Goal: Task Accomplishment & Management: Use online tool/utility

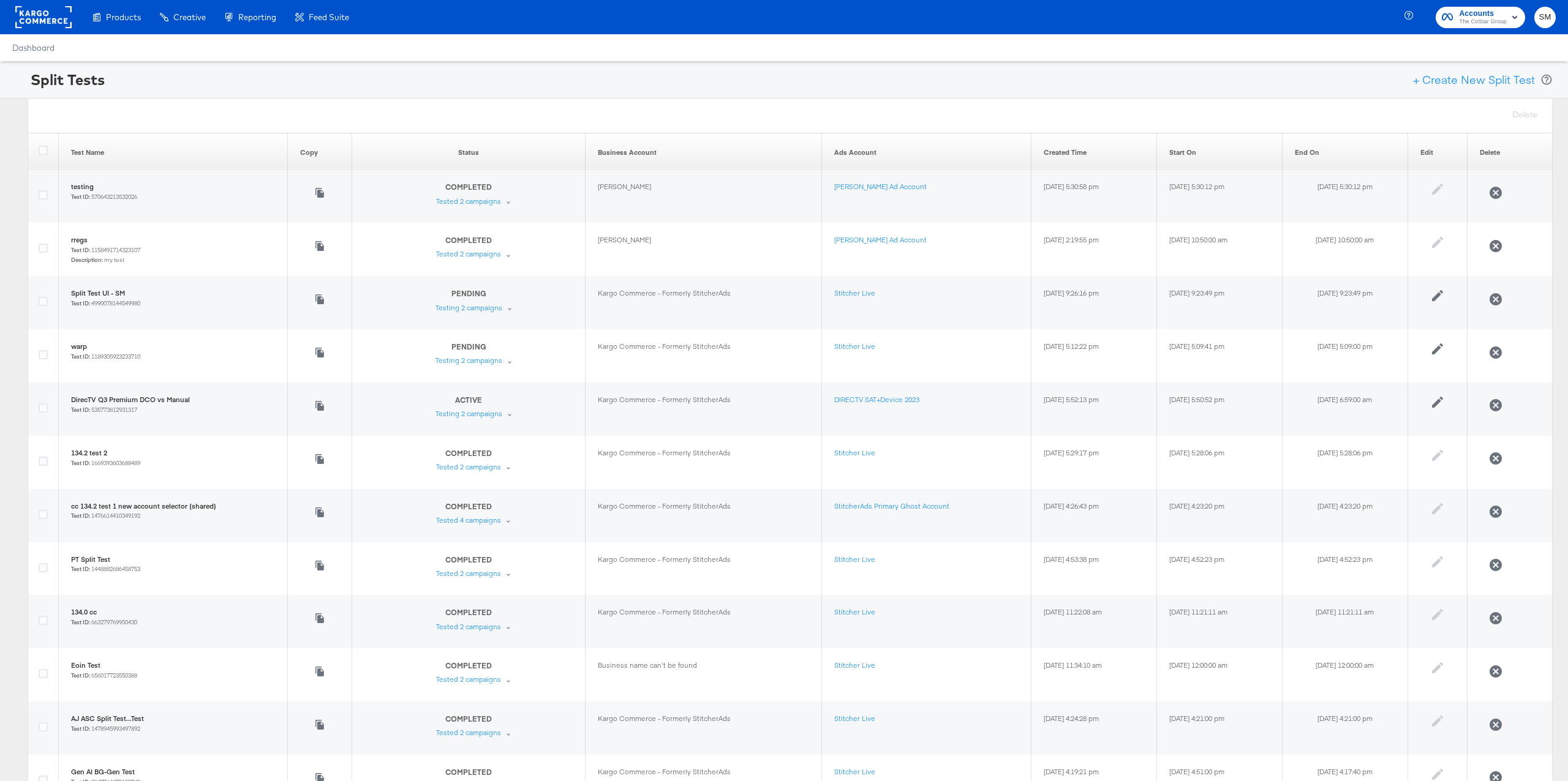
click at [223, 86] on div "Split Tests + Create New Split Test" at bounding box center [784, 79] width 1568 height 37
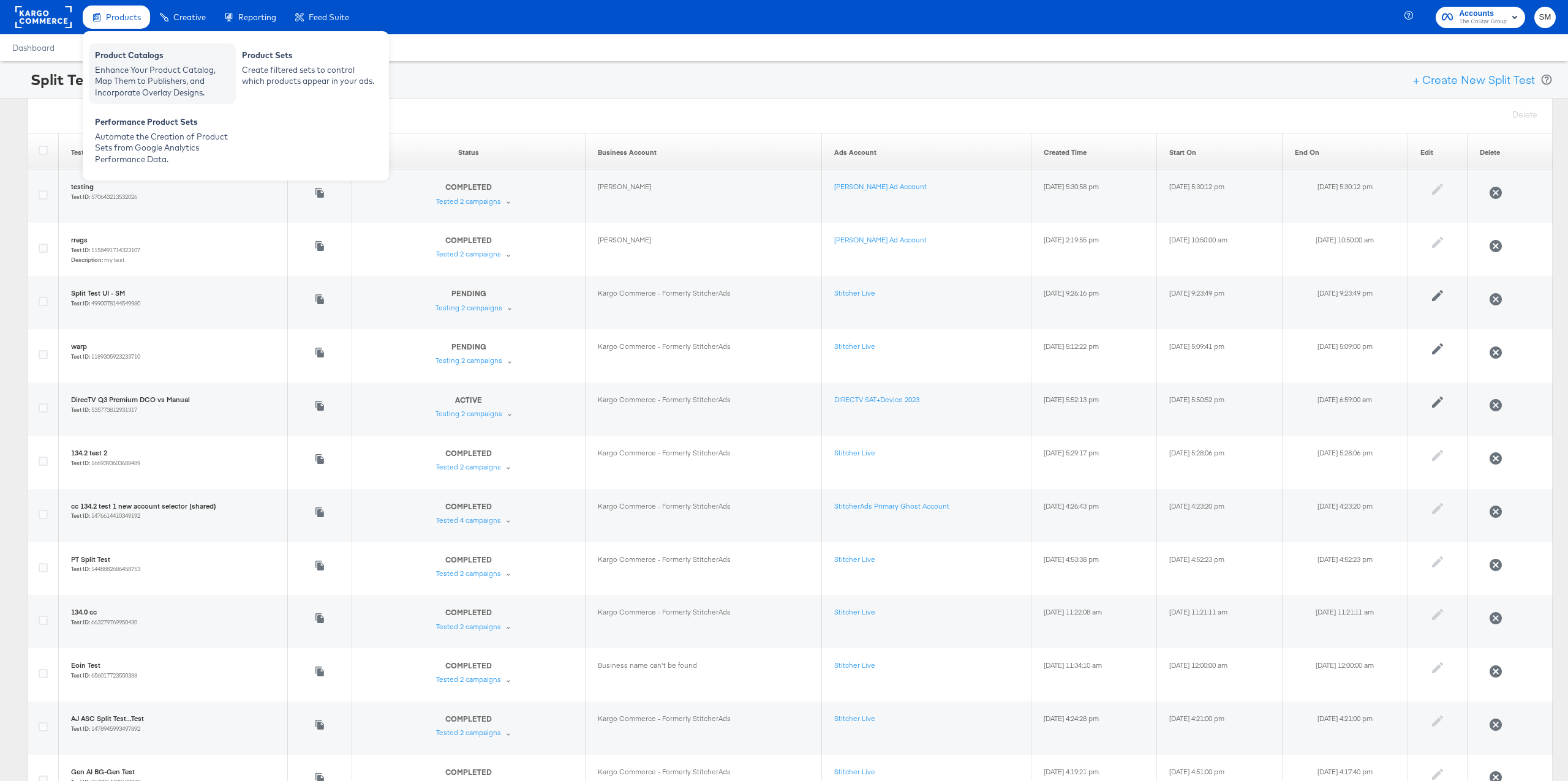
click at [130, 63] on div "Product Catalogs" at bounding box center [162, 56] width 134 height 14
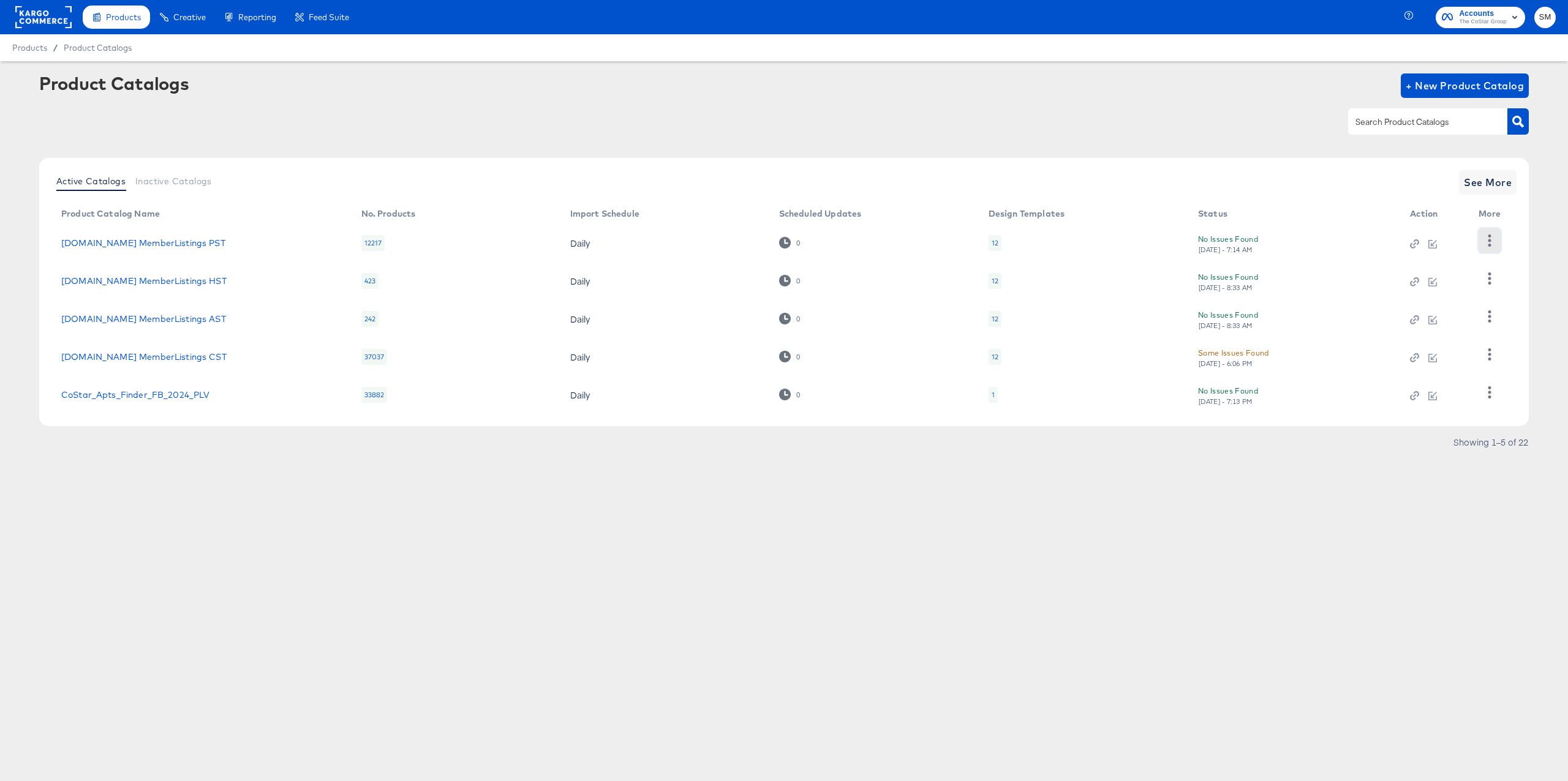
click at [1493, 236] on icon "button" at bounding box center [1489, 240] width 11 height 11
click at [1551, 263] on article "Product Catalogs + New Product Catalog Active Catalogs Inactive Catalogs See Mo…" at bounding box center [784, 277] width 1568 height 433
click at [1493, 278] on icon "button" at bounding box center [1489, 278] width 11 height 11
drag, startPoint x: 1532, startPoint y: 282, endPoint x: 1508, endPoint y: 299, distance: 29.4
click at [1529, 284] on article "Product Catalogs + New Product Catalog Active Catalogs Inactive Catalogs See Mo…" at bounding box center [784, 277] width 1568 height 433
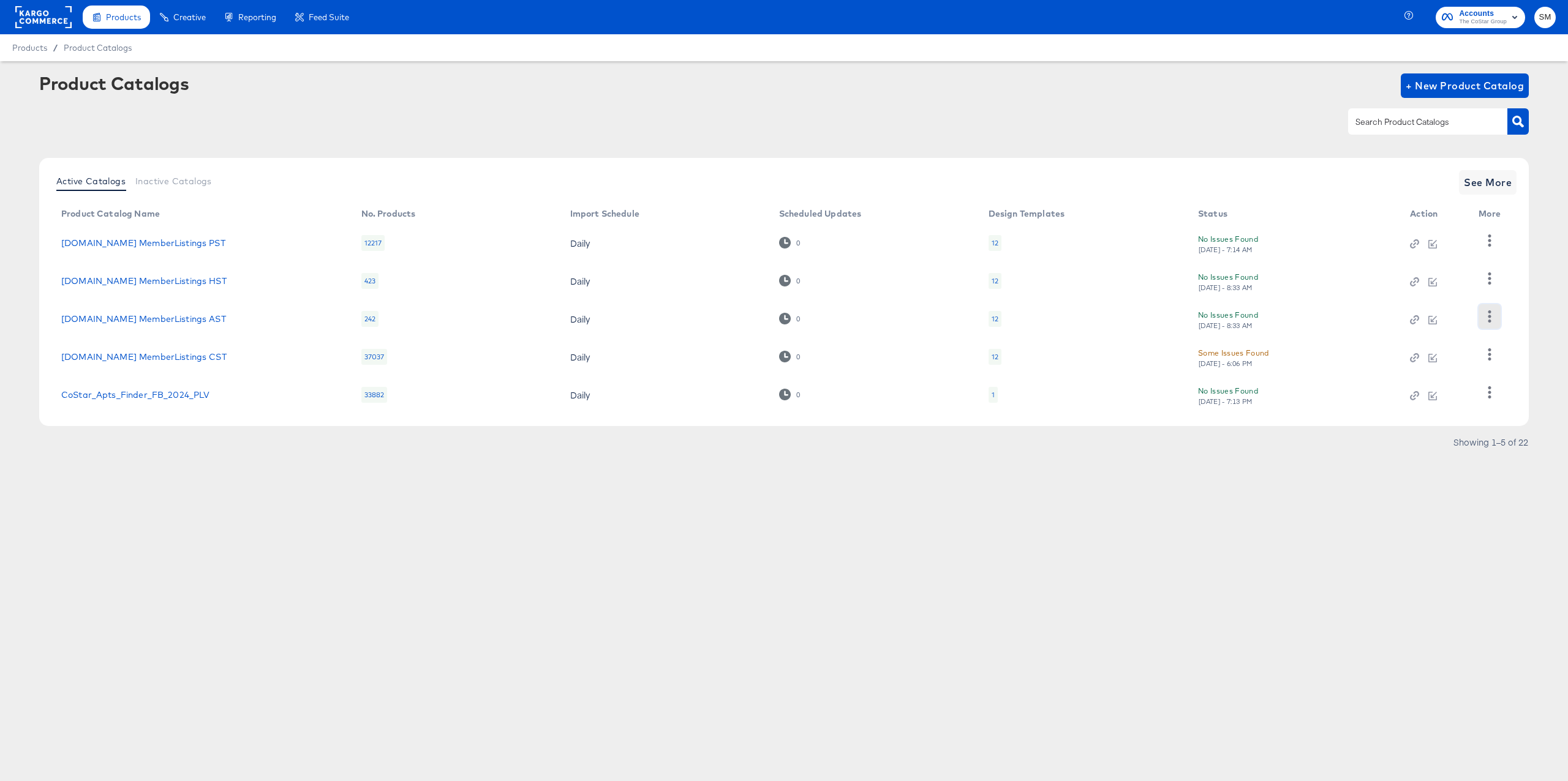
click at [1483, 319] on icon "button" at bounding box center [1489, 316] width 11 height 11
click at [1533, 315] on article "Product Catalogs + New Product Catalog Active Catalogs Inactive Catalogs See Mo…" at bounding box center [784, 277] width 1568 height 433
click at [1493, 355] on icon "button" at bounding box center [1489, 354] width 11 height 11
click at [1537, 353] on article "Product Catalogs + New Product Catalog Active Catalogs Inactive Catalogs See Mo…" at bounding box center [784, 277] width 1568 height 433
click at [1487, 397] on icon "button" at bounding box center [1489, 392] width 11 height 11
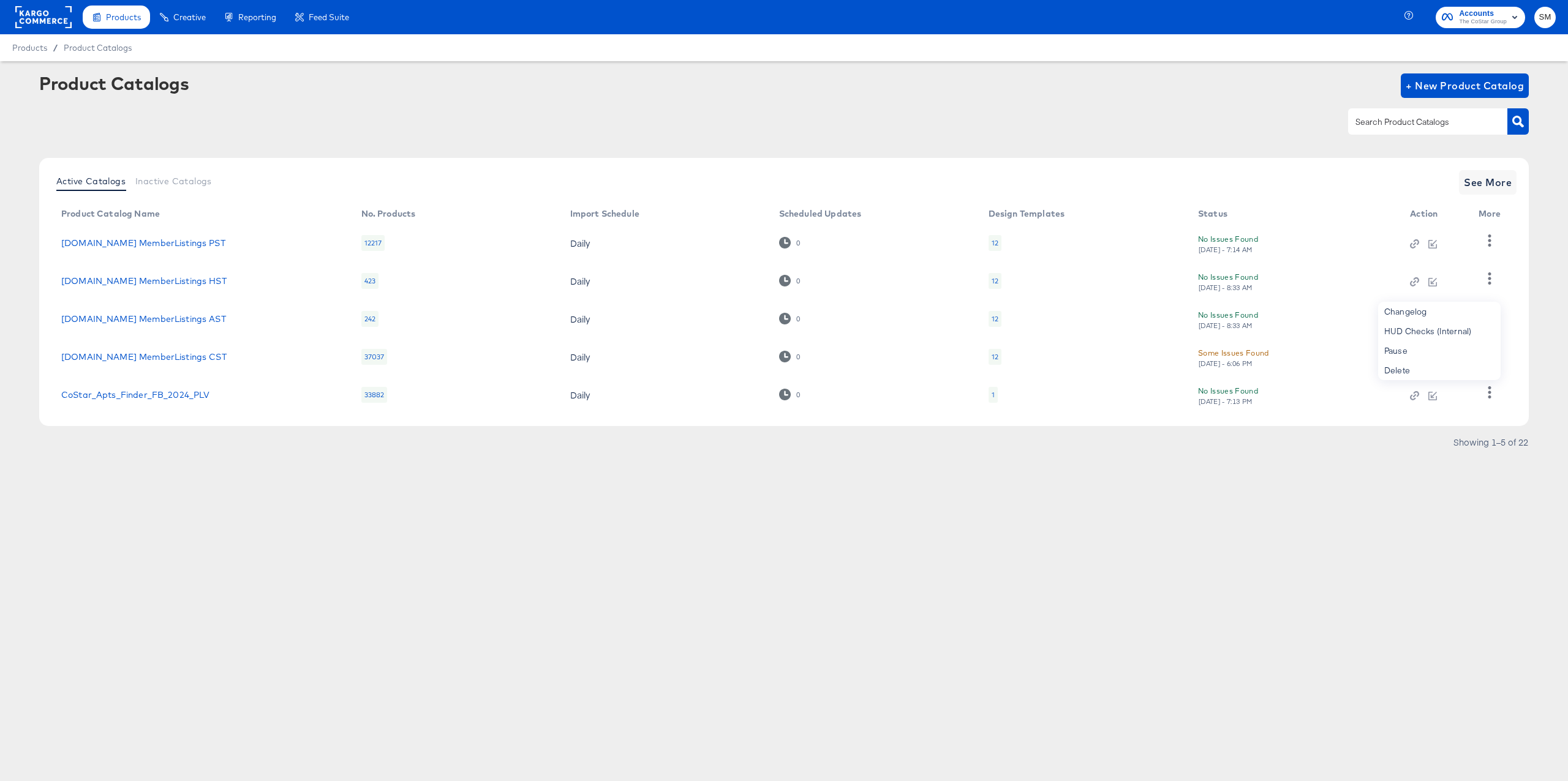
click at [1539, 396] on article "Product Catalogs + New Product Catalog Active Catalogs Inactive Catalogs See Mo…" at bounding box center [784, 277] width 1568 height 433
click at [63, 25] on rect at bounding box center [43, 16] width 56 height 22
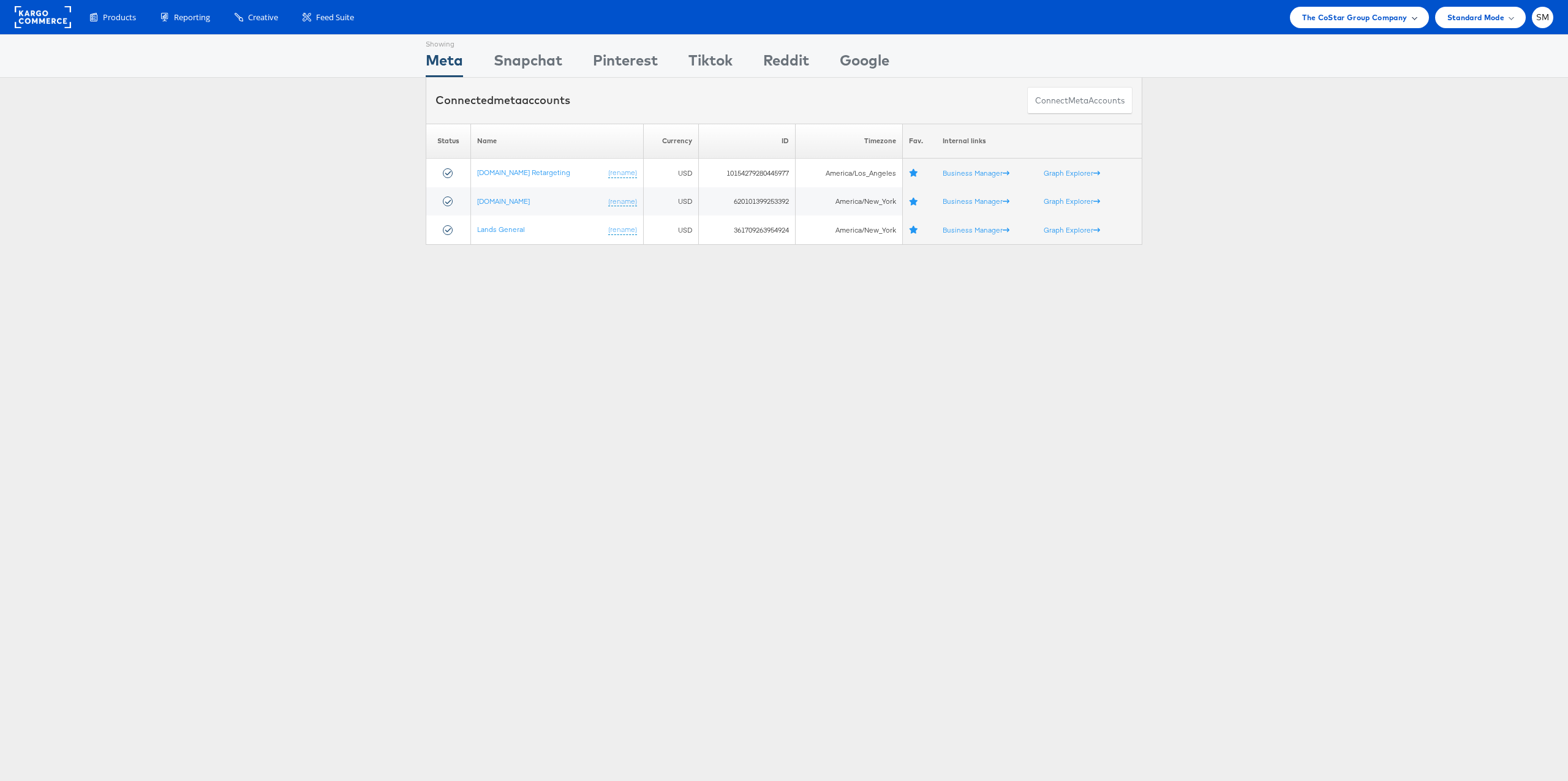
click at [1366, 10] on div "The CoStar Group Company" at bounding box center [1358, 17] width 138 height 22
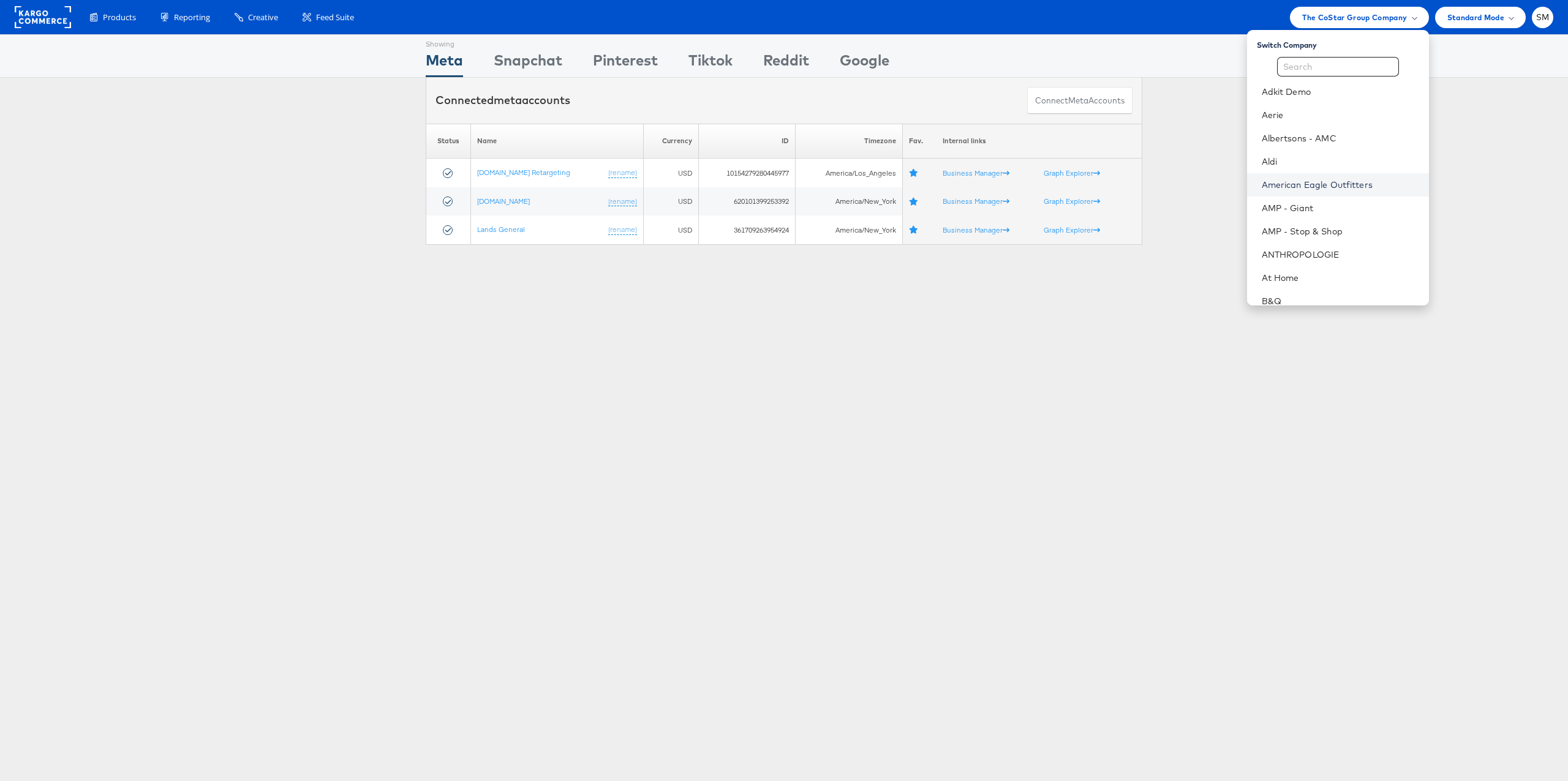
click at [1323, 182] on link "American Eagle Outfitters" at bounding box center [1339, 185] width 157 height 12
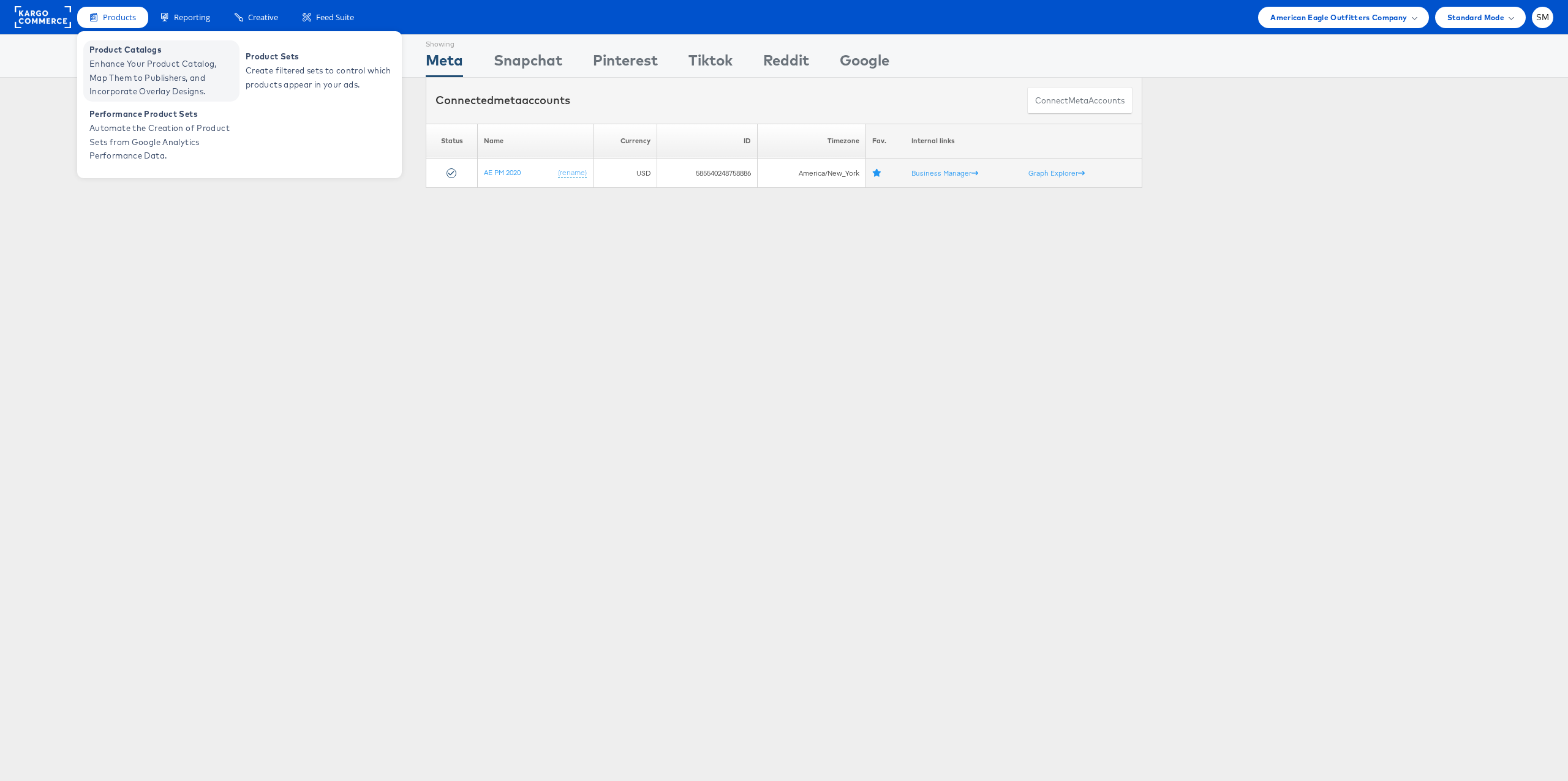
click at [130, 68] on span "Enhance Your Product Catalog, Map Them to Publishers, and Incorporate Overlay D…" at bounding box center [163, 78] width 147 height 42
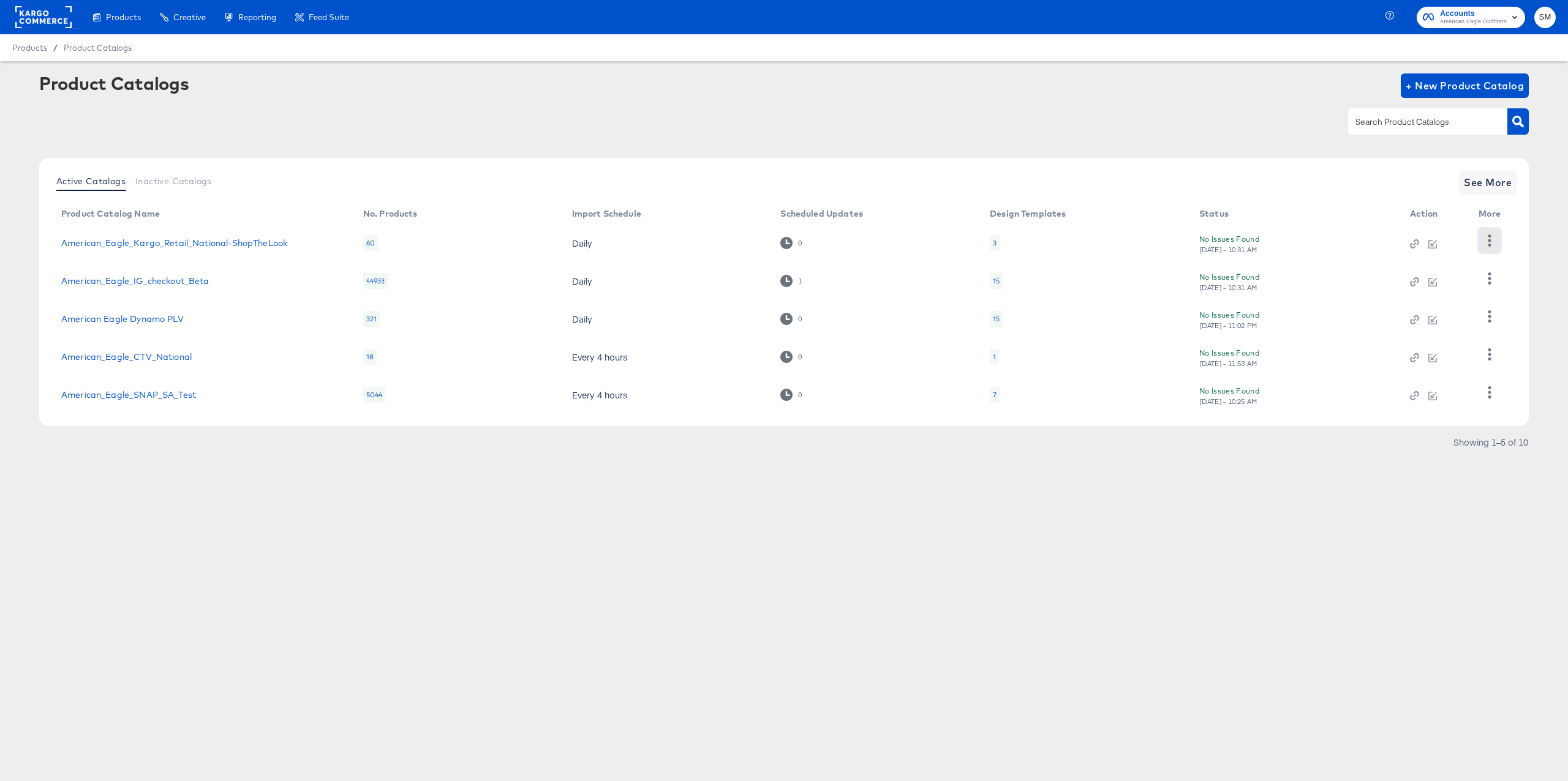
click at [1486, 239] on icon "button" at bounding box center [1489, 240] width 11 height 11
click at [1521, 230] on div "Active Catalogs Inactive Catalogs See More Product Catalog Name No. Products Im…" at bounding box center [784, 292] width 1490 height 269
click at [1497, 271] on button "button" at bounding box center [1489, 279] width 22 height 25
click at [1524, 274] on div "Active Catalogs Inactive Catalogs See More Product Catalog Name No. Products Im…" at bounding box center [784, 292] width 1490 height 269
drag, startPoint x: 1488, startPoint y: 314, endPoint x: 1495, endPoint y: 311, distance: 7.6
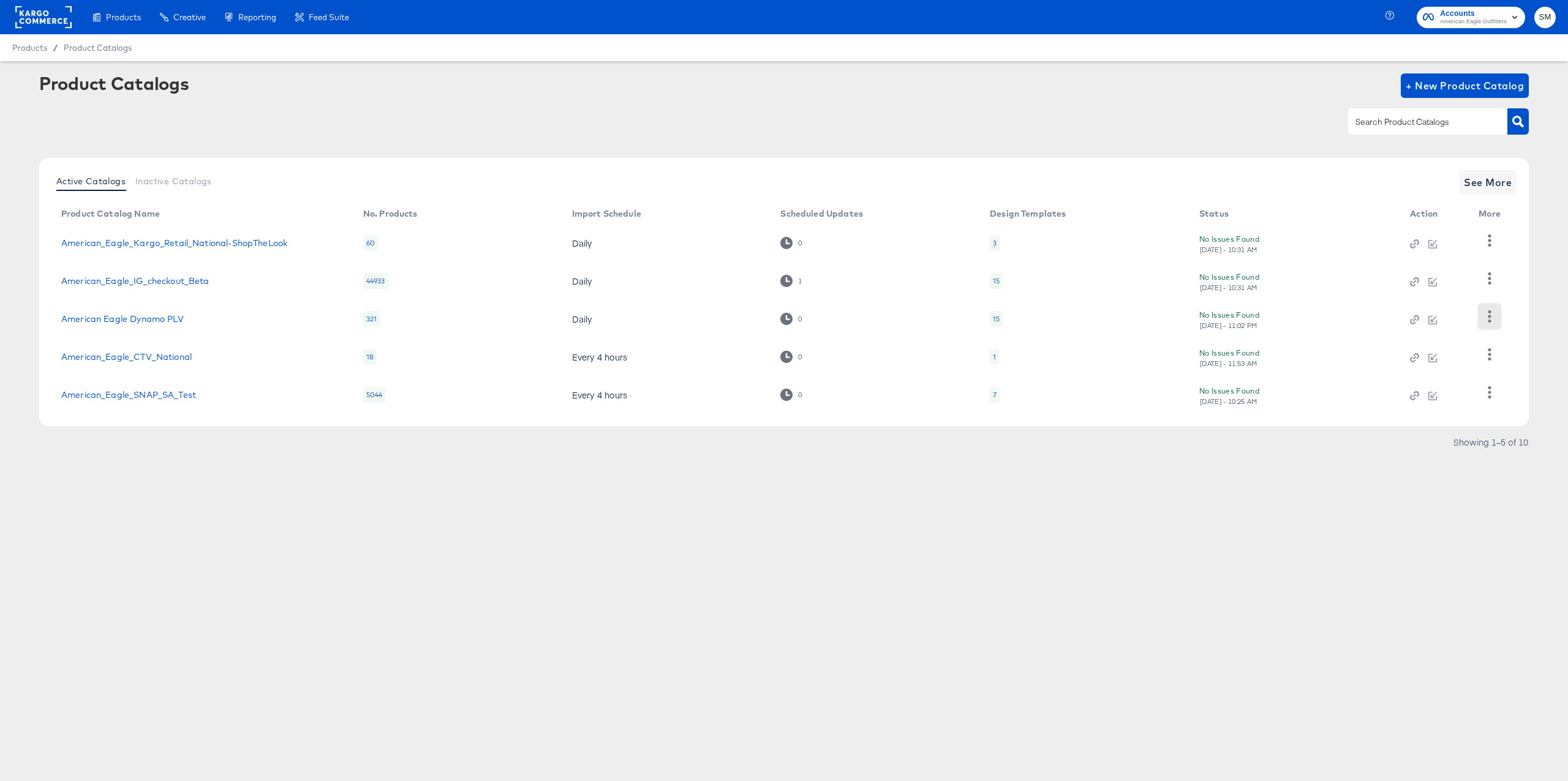
click at [1490, 314] on icon "button" at bounding box center [1489, 316] width 11 height 11
drag, startPoint x: 1535, startPoint y: 321, endPoint x: 1478, endPoint y: 359, distance: 68.5
click at [1532, 323] on article "Product Catalogs + New Product Catalog Active Catalogs Inactive Catalogs See Mo…" at bounding box center [784, 277] width 1568 height 433
click at [1490, 356] on icon "button" at bounding box center [1489, 354] width 11 height 11
click at [1538, 359] on article "Product Catalogs + New Product Catalog Active Catalogs Inactive Catalogs See Mo…" at bounding box center [784, 277] width 1568 height 433
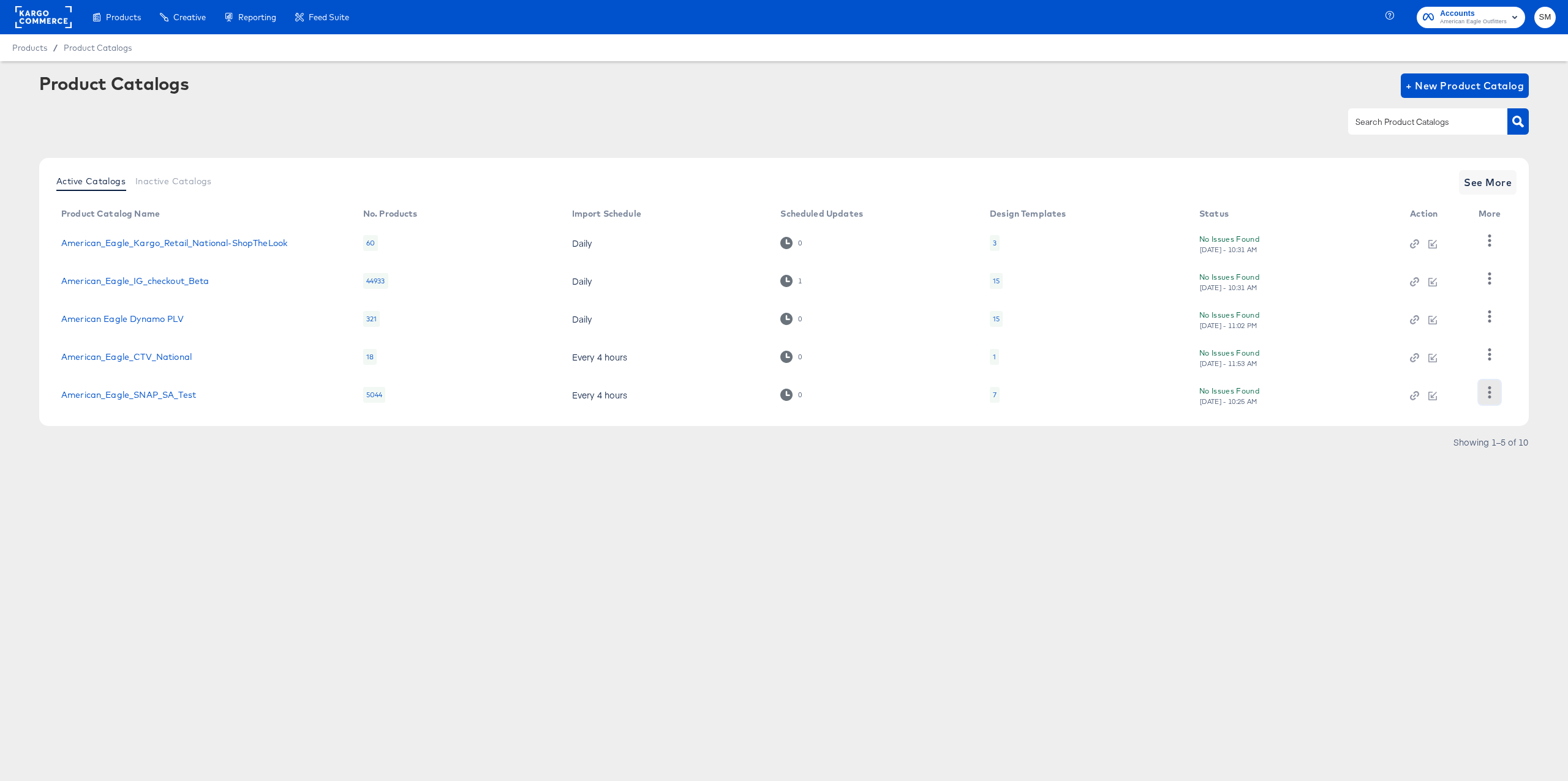
drag, startPoint x: 1495, startPoint y: 394, endPoint x: 1531, endPoint y: 393, distance: 36.0
click at [1497, 394] on button "button" at bounding box center [1489, 392] width 22 height 25
click at [1531, 393] on article "Product Catalogs + New Product Catalog Active Catalogs Inactive Catalogs See Mo…" at bounding box center [784, 277] width 1568 height 433
click at [1496, 185] on span "See More" at bounding box center [1488, 183] width 48 height 17
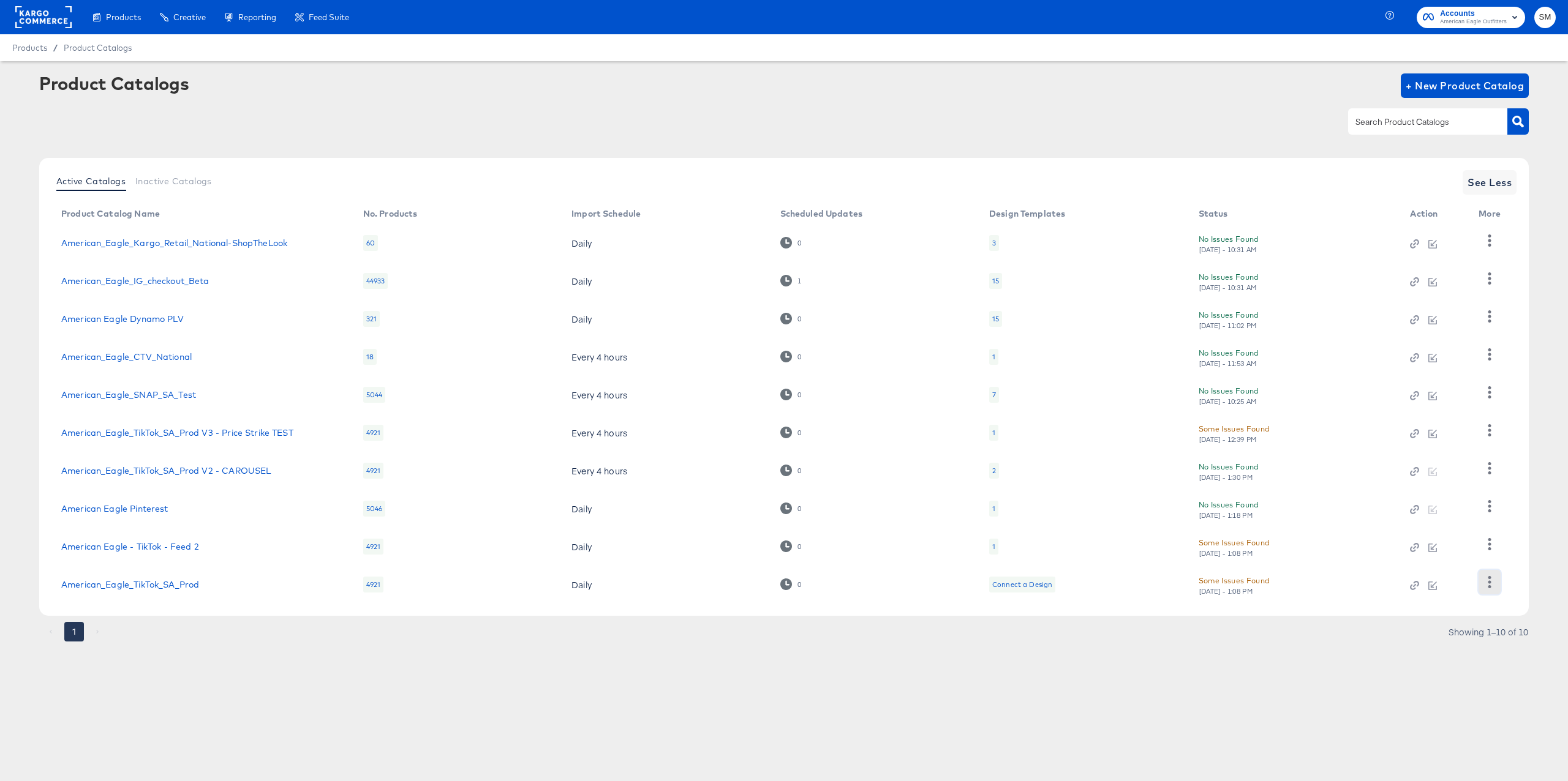
click at [1490, 582] on icon "button" at bounding box center [1489, 582] width 3 height 11
drag, startPoint x: 1531, startPoint y: 565, endPoint x: 1505, endPoint y: 548, distance: 31.1
click at [1531, 565] on article "Product Catalogs + New Product Catalog Active Catalogs Inactive Catalogs See Le…" at bounding box center [784, 372] width 1568 height 623
click at [1486, 541] on icon "button" at bounding box center [1489, 544] width 11 height 11
click at [1523, 534] on div "Active Catalogs Inactive Catalogs See Less Product Catalog Name No. Products Im…" at bounding box center [784, 387] width 1490 height 458
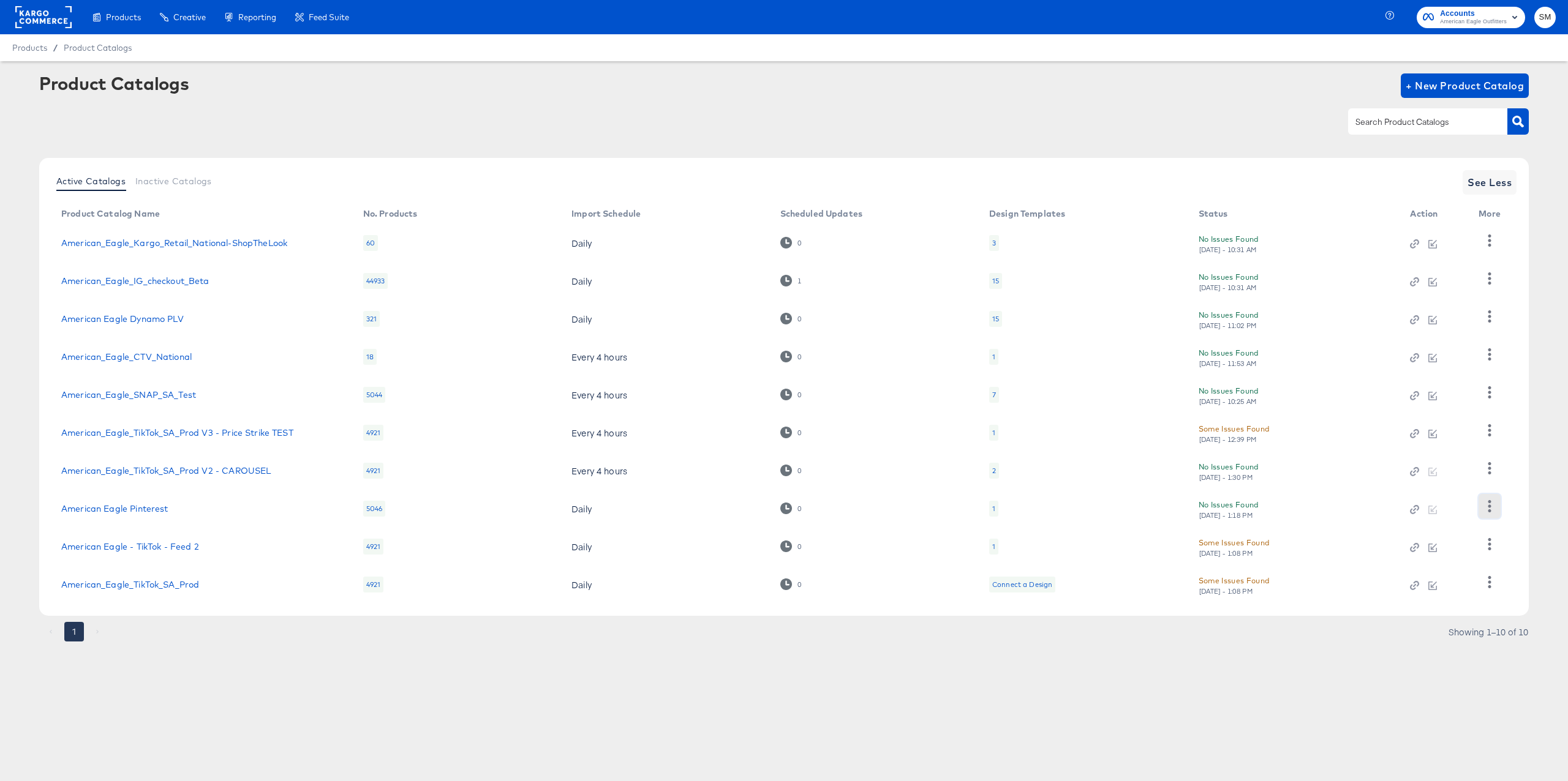
click at [1485, 507] on icon "button" at bounding box center [1489, 506] width 11 height 11
click at [1524, 502] on div "Active Catalogs Inactive Catalogs See Less Product Catalog Name No. Products Im…" at bounding box center [784, 387] width 1490 height 458
click at [1489, 468] on icon "button" at bounding box center [1489, 468] width 3 height 11
click at [1521, 462] on div "Active Catalogs Inactive Catalogs See Less Product Catalog Name No. Products Im…" at bounding box center [784, 387] width 1490 height 458
click at [1477, 428] on td at bounding box center [1492, 433] width 47 height 38
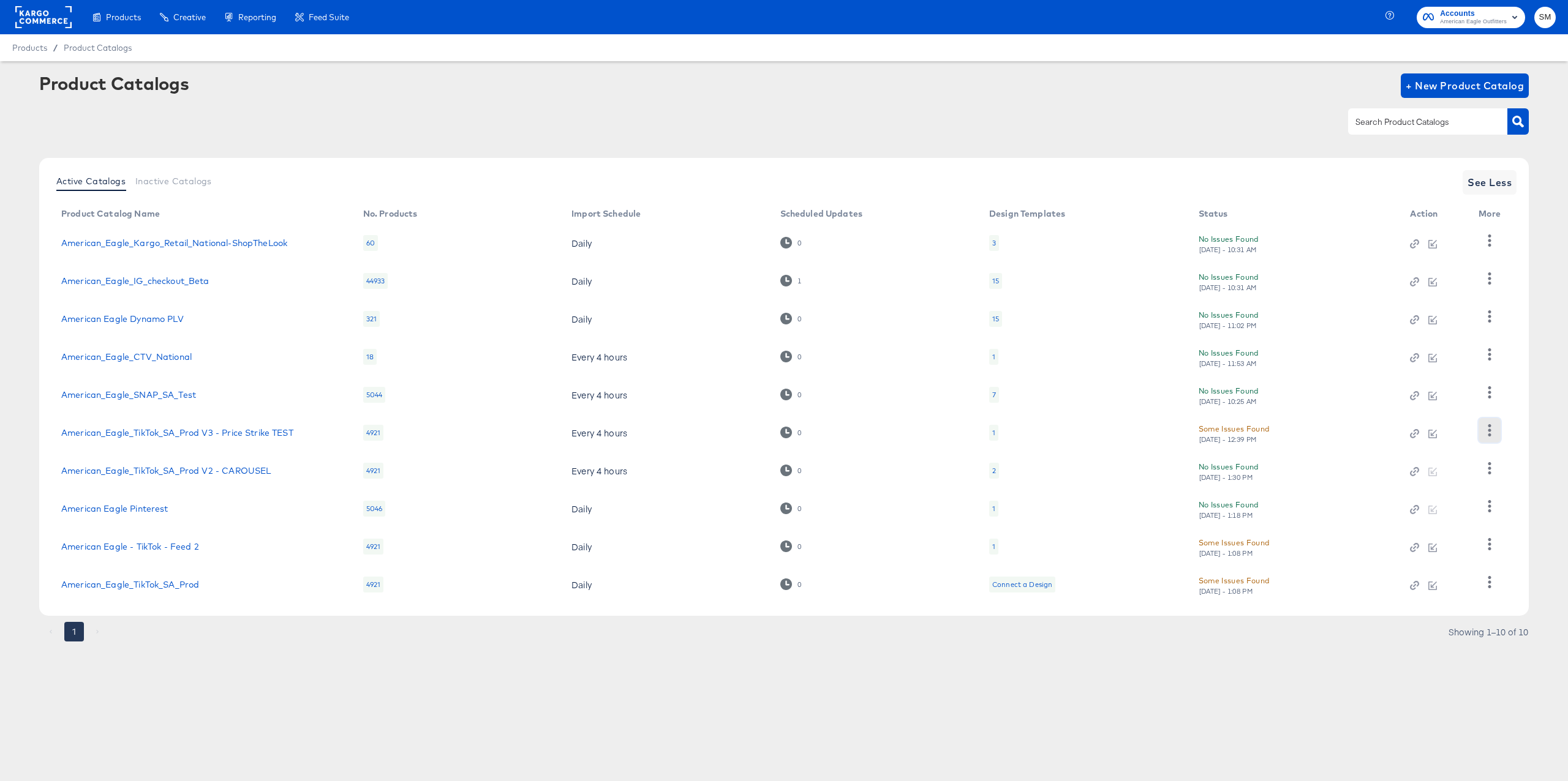
click at [1496, 428] on button "button" at bounding box center [1489, 431] width 22 height 25
click at [1531, 423] on article "Product Catalogs + New Product Catalog Active Catalogs Inactive Catalogs See Le…" at bounding box center [784, 372] width 1568 height 623
click at [1488, 392] on icon "button" at bounding box center [1489, 392] width 3 height 11
click at [1531, 386] on article "Product Catalogs + New Product Catalog Active Catalogs Inactive Catalogs See Le…" at bounding box center [784, 372] width 1568 height 623
click at [1487, 355] on icon "button" at bounding box center [1489, 354] width 11 height 11
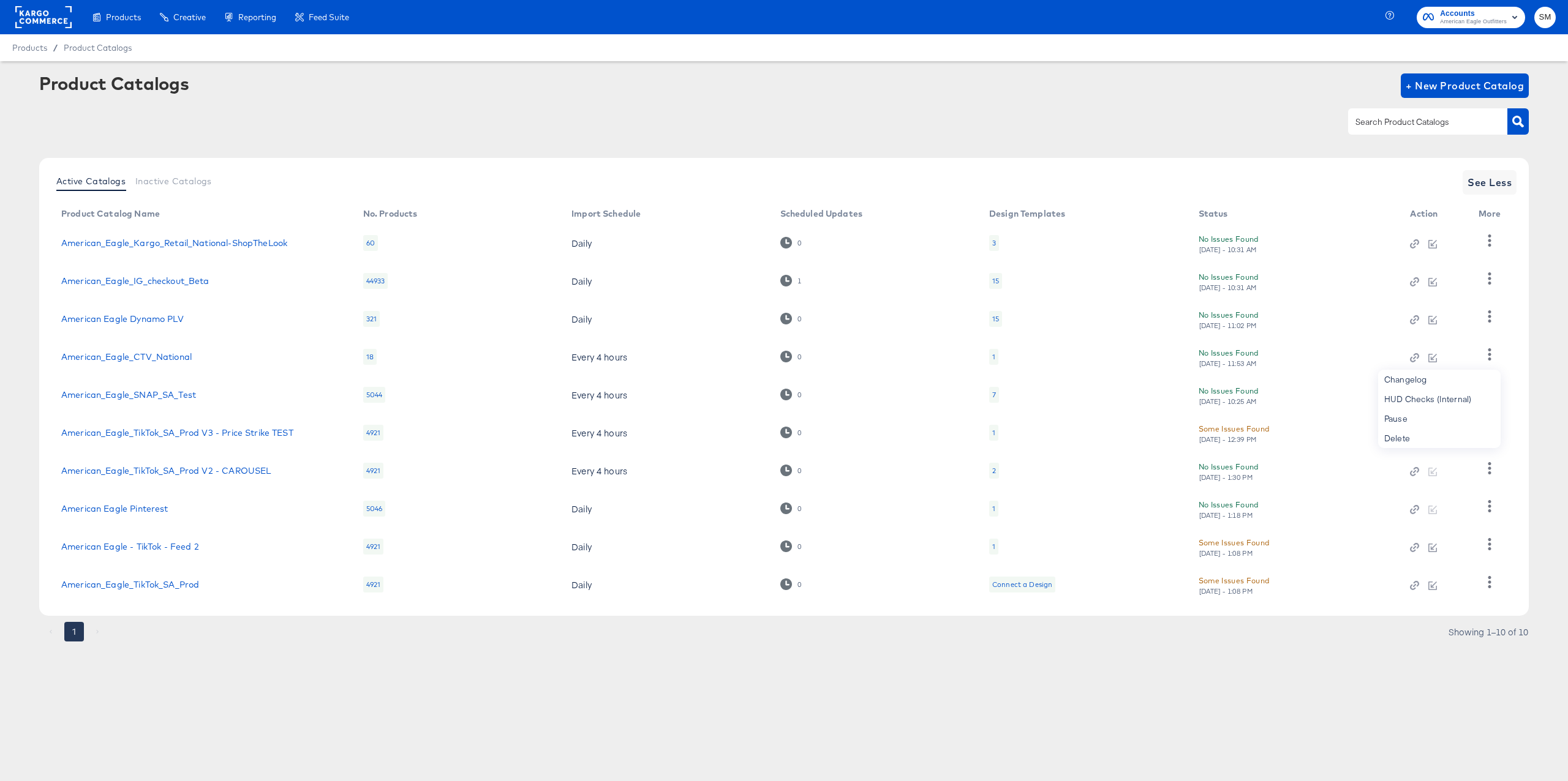
click at [1522, 351] on div "Active Catalogs Inactive Catalogs See Less Product Catalog Name No. Products Im…" at bounding box center [784, 387] width 1490 height 458
click at [63, 17] on rect at bounding box center [43, 16] width 56 height 22
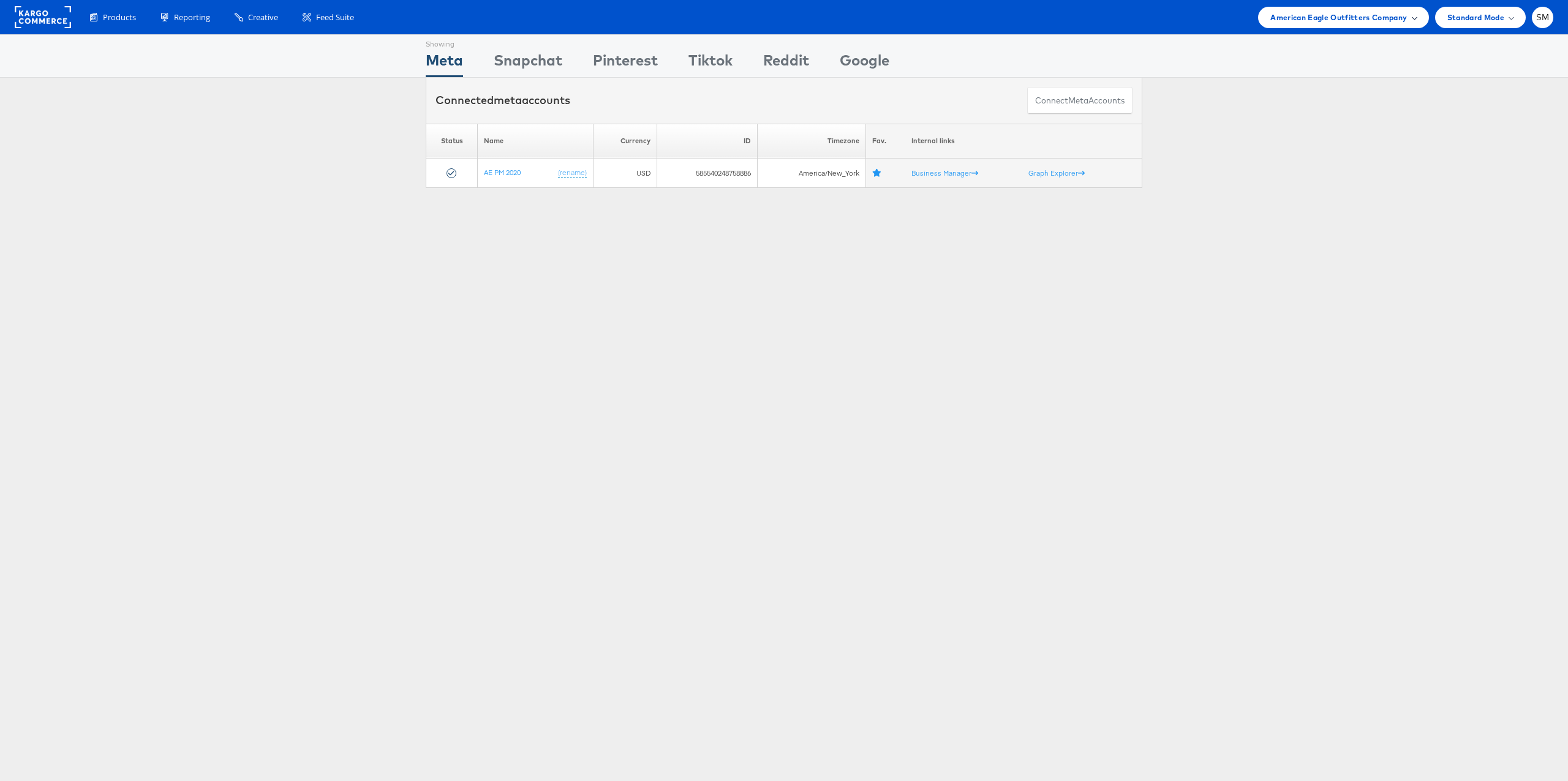
click at [1351, 22] on span "American Eagle Outfitters Company" at bounding box center [1337, 18] width 136 height 13
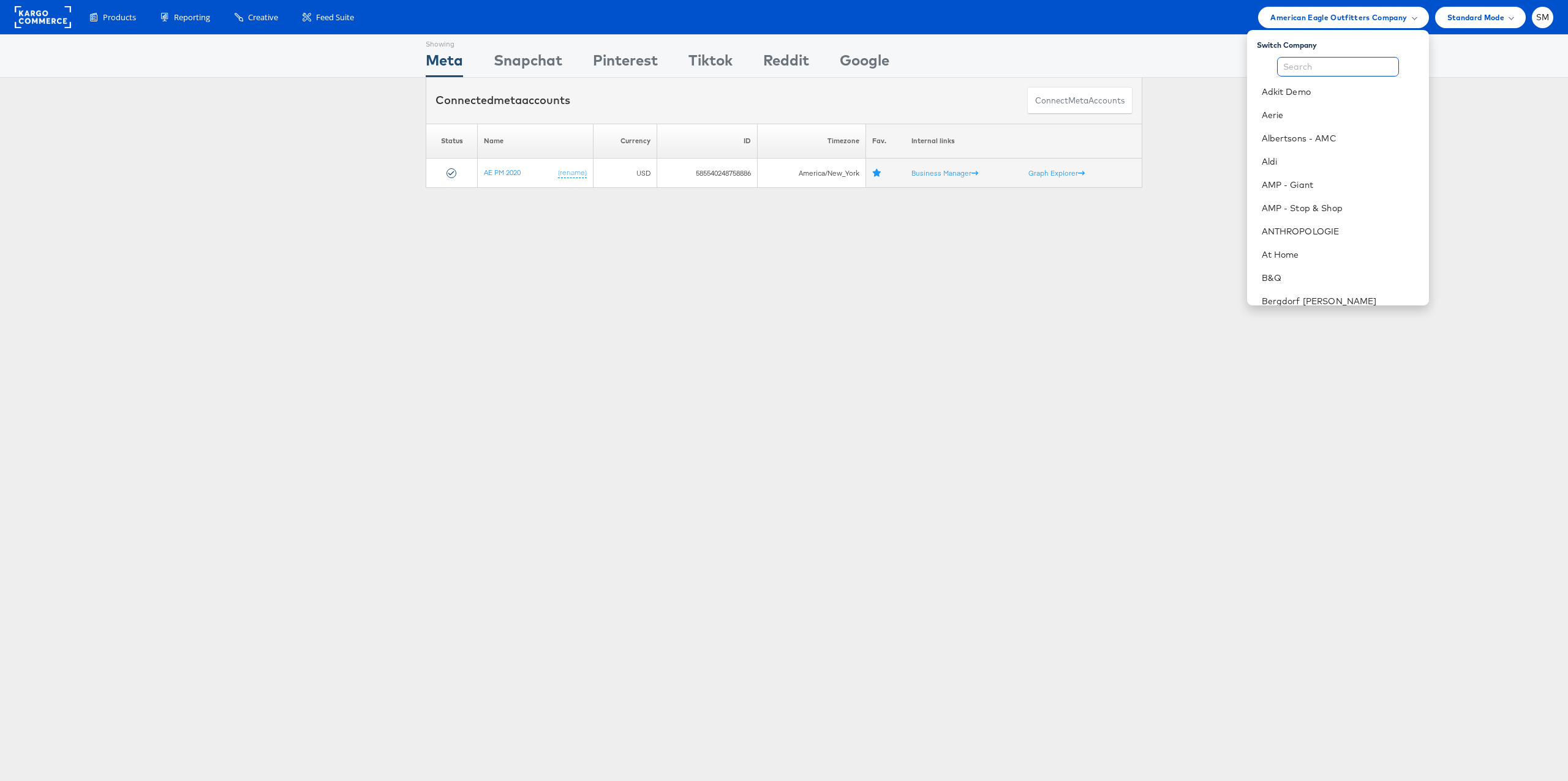
click at [1337, 61] on input "text" at bounding box center [1337, 67] width 122 height 20
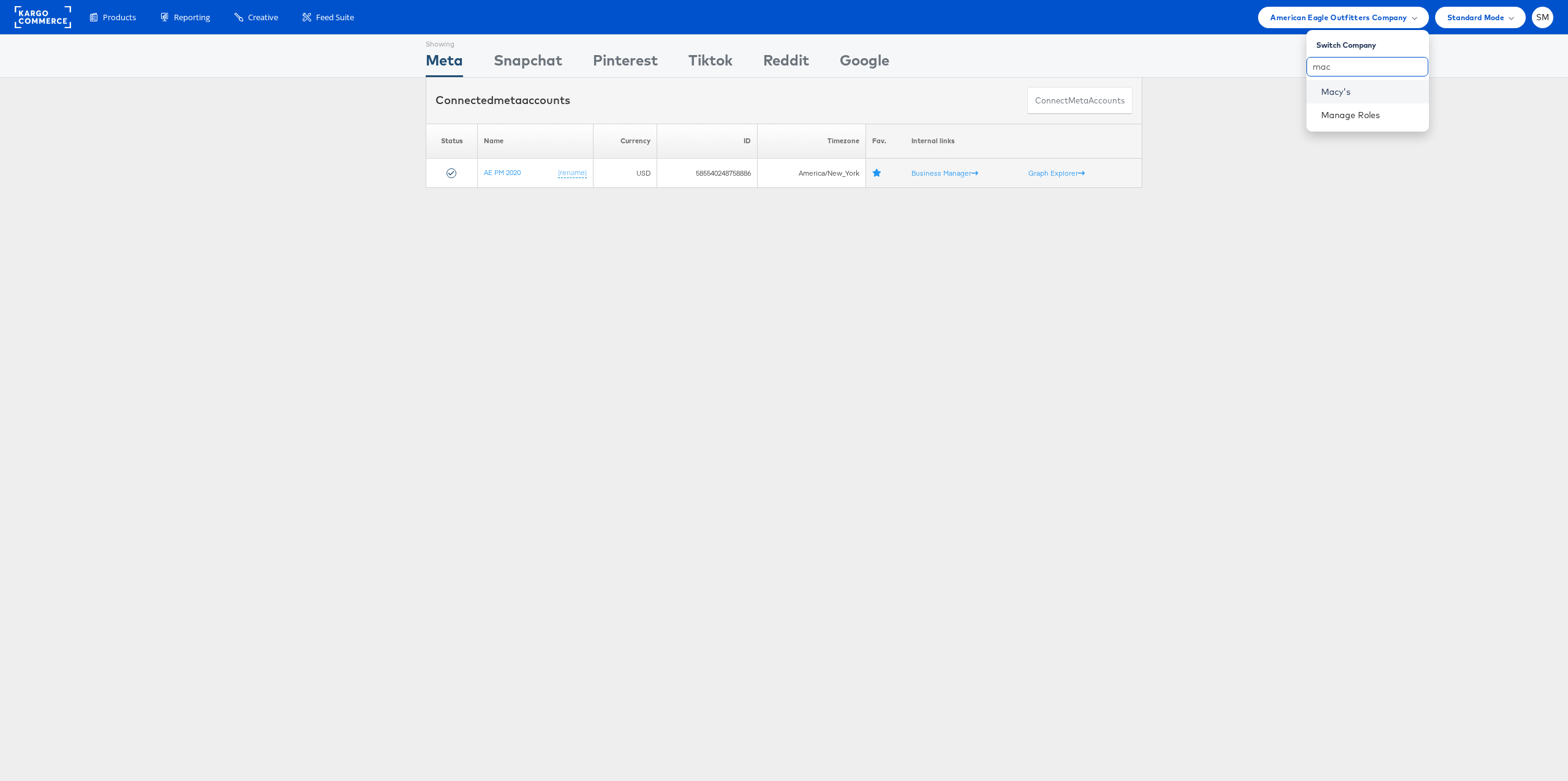
type input "mac"
click at [1341, 89] on link "Macy's" at bounding box center [1370, 91] width 98 height 12
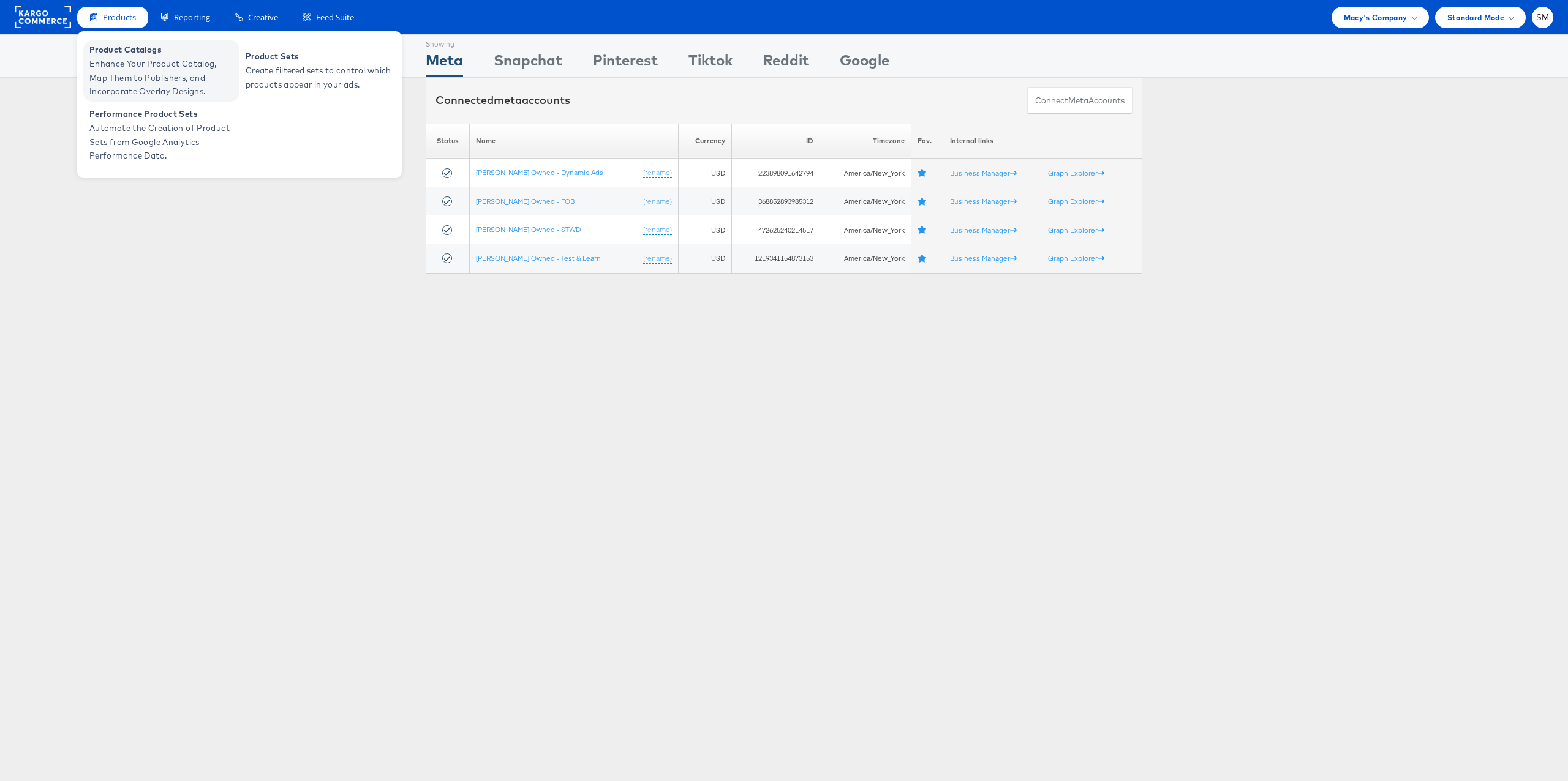
click at [133, 85] on span "Enhance Your Product Catalog, Map Them to Publishers, and Incorporate Overlay D…" at bounding box center [163, 78] width 147 height 42
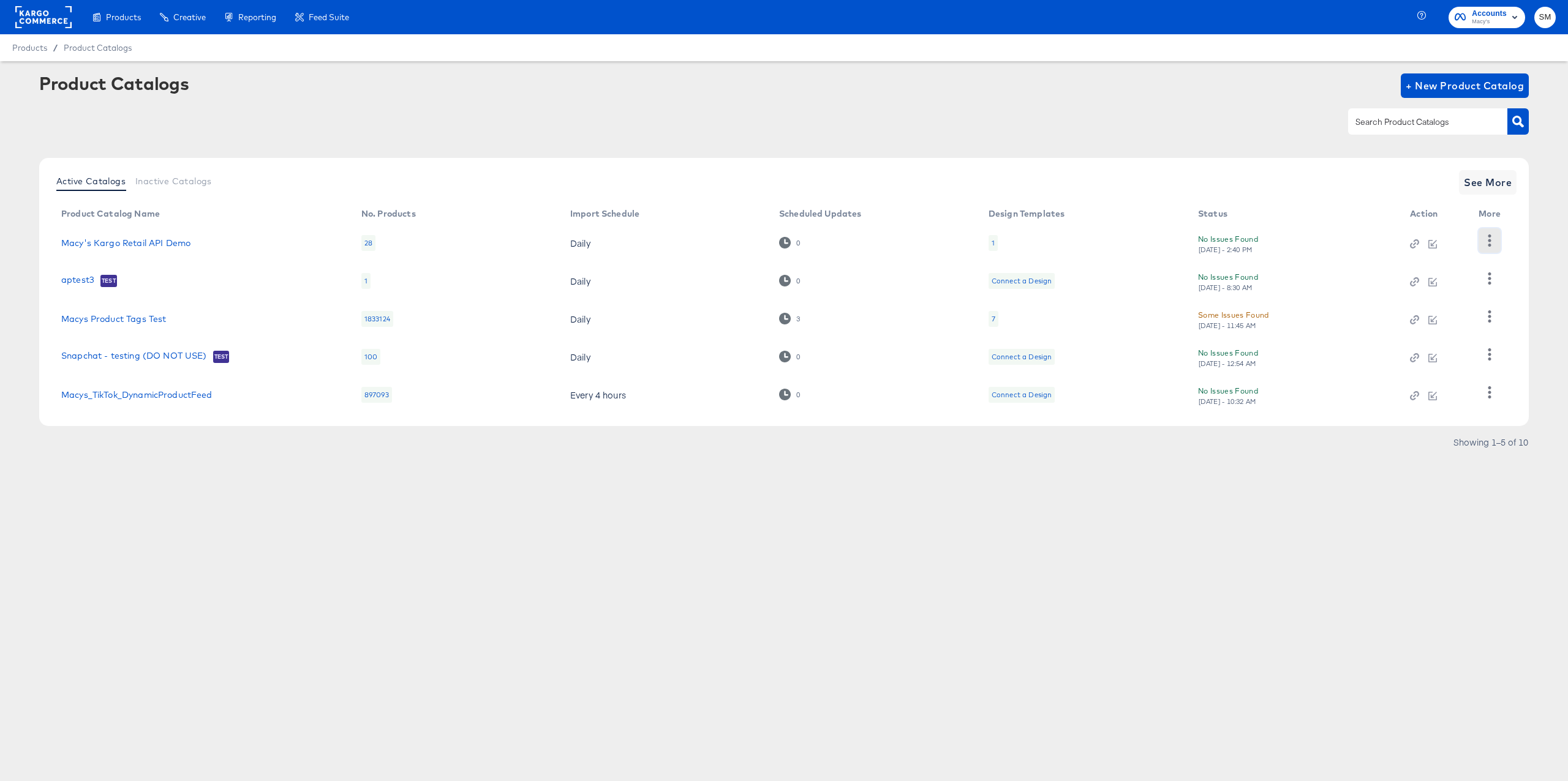
click at [1495, 240] on icon "button" at bounding box center [1489, 240] width 11 height 11
click at [1538, 260] on article "Product Catalogs + New Product Catalog Active Catalogs Inactive Catalogs See Mo…" at bounding box center [784, 277] width 1568 height 433
click at [1490, 279] on icon "button" at bounding box center [1489, 278] width 11 height 11
drag, startPoint x: 1518, startPoint y: 283, endPoint x: 1498, endPoint y: 309, distance: 32.8
click at [1518, 284] on div "Active Catalogs Inactive Catalogs See More Product Catalog Name No. Products Im…" at bounding box center [784, 292] width 1490 height 269
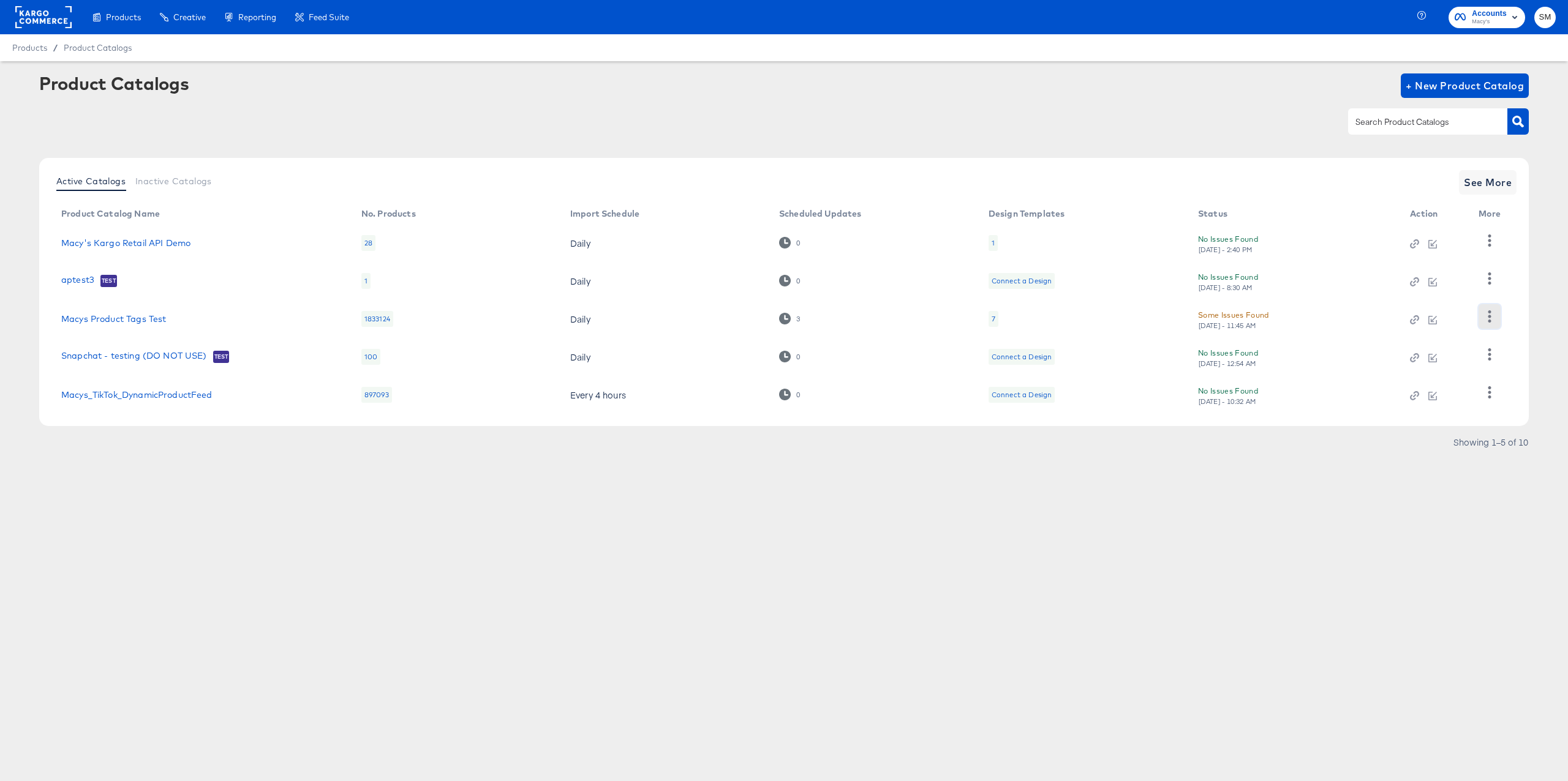
click at [1493, 314] on icon "button" at bounding box center [1489, 316] width 11 height 11
click at [1445, 255] on div "Inspect Catalog" at bounding box center [1439, 259] width 123 height 20
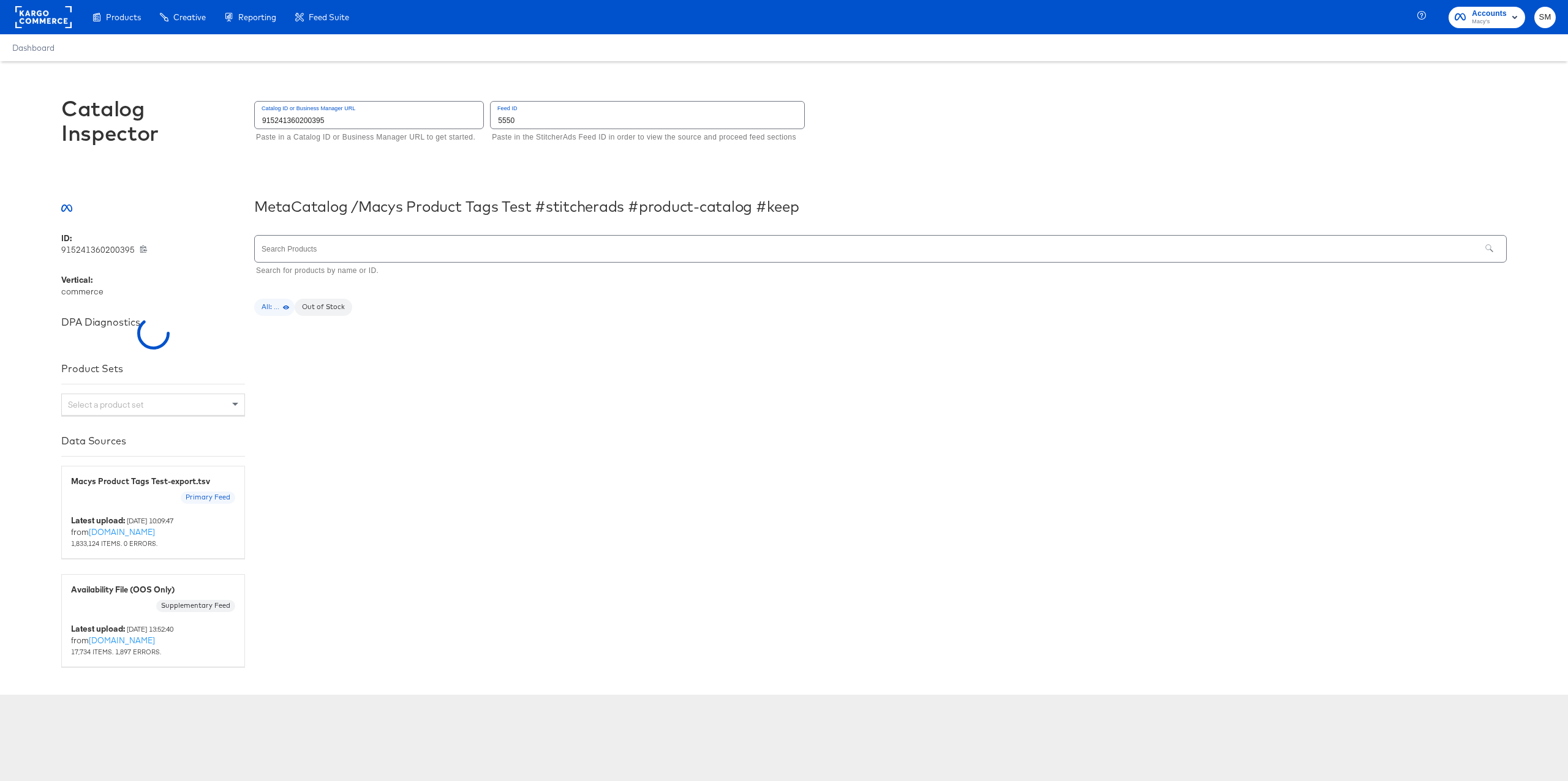
click at [313, 125] on input "915241360200395" at bounding box center [369, 115] width 229 height 27
type input "1341082394199487"
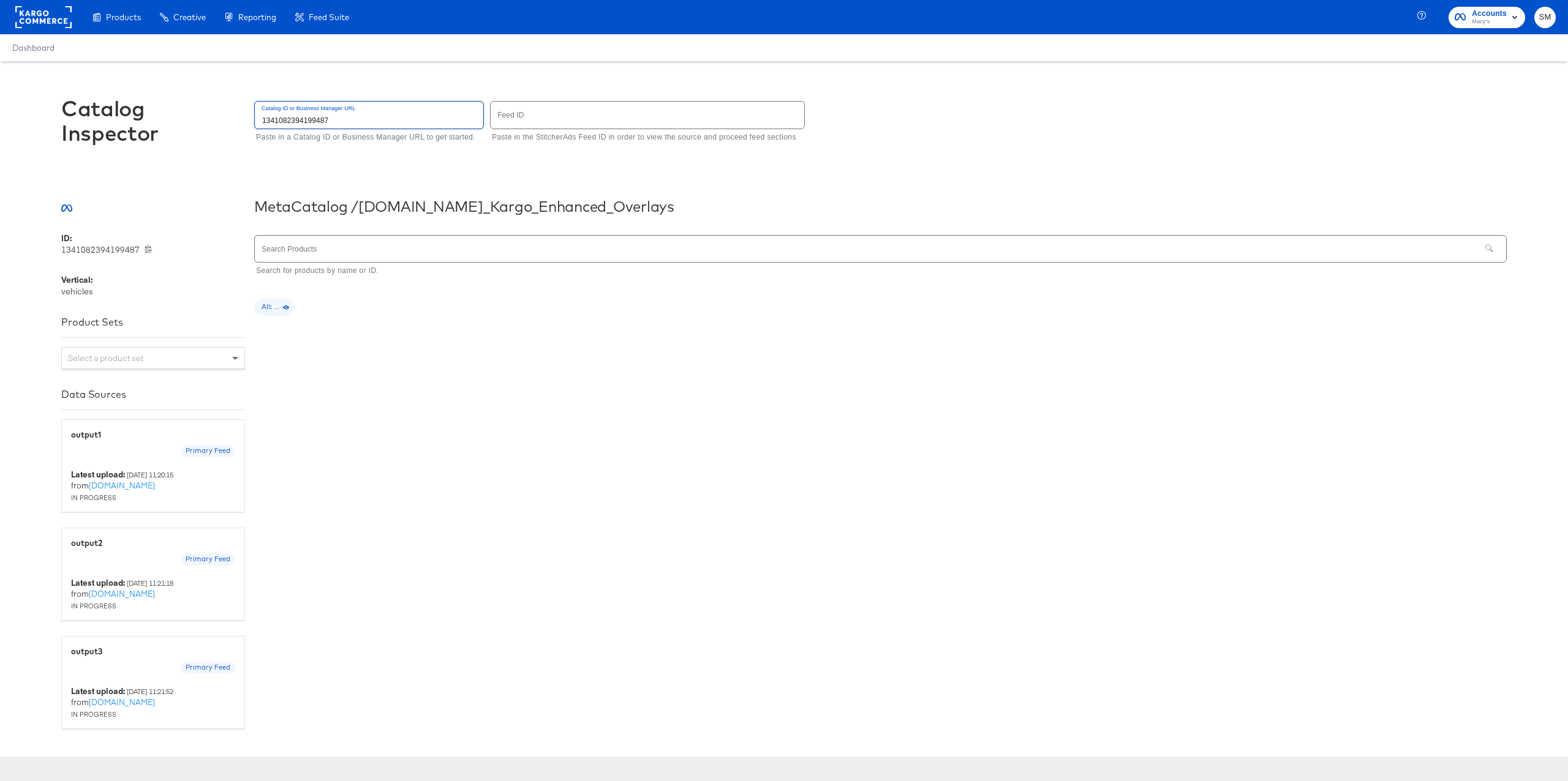
type input "1341082394199487"
click at [196, 352] on div "Select a product set" at bounding box center [153, 358] width 183 height 21
